Goal: Navigation & Orientation: Find specific page/section

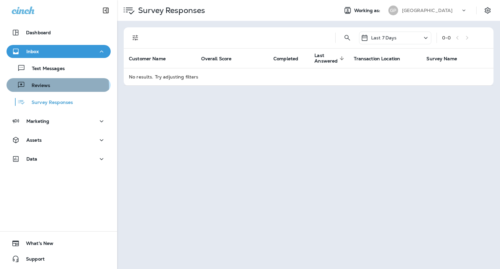
click at [57, 87] on div "Reviews" at bounding box center [58, 85] width 99 height 10
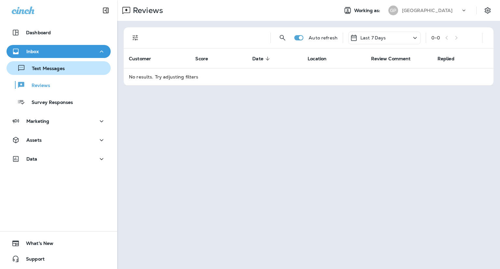
click at [42, 71] on p "Text Messages" at bounding box center [44, 69] width 39 height 6
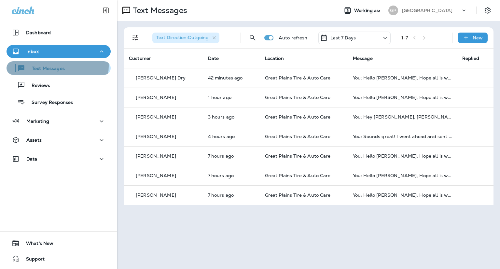
click at [54, 66] on p "Text Messages" at bounding box center [44, 69] width 39 height 6
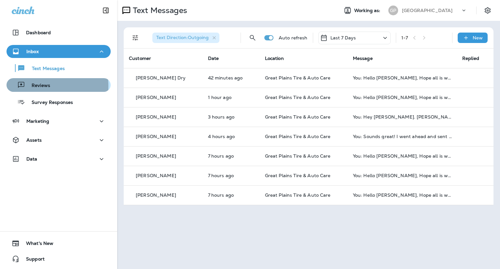
click at [44, 86] on p "Reviews" at bounding box center [37, 86] width 25 height 6
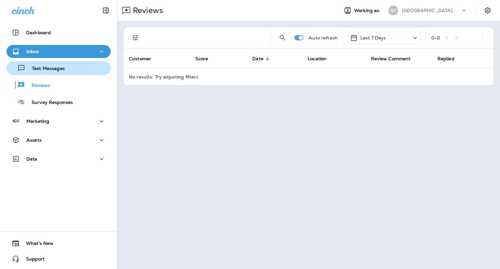
click at [45, 70] on p "Text Messages" at bounding box center [44, 69] width 39 height 6
